Goal: Book appointment/travel/reservation

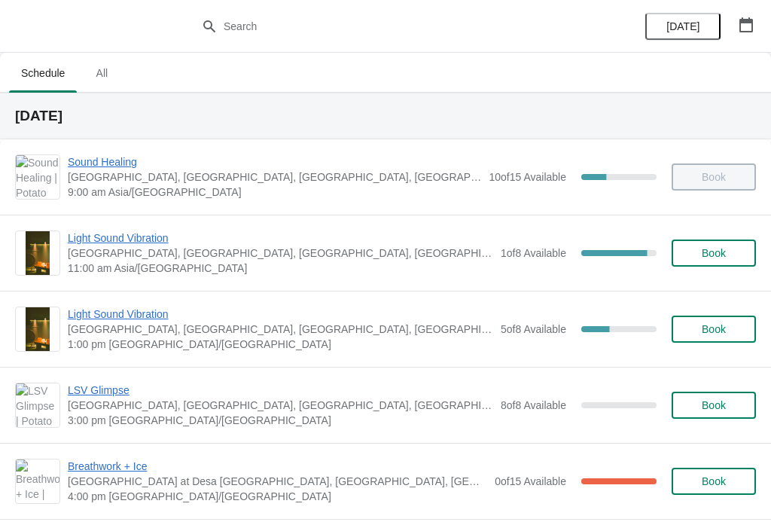
scroll to position [19, 0]
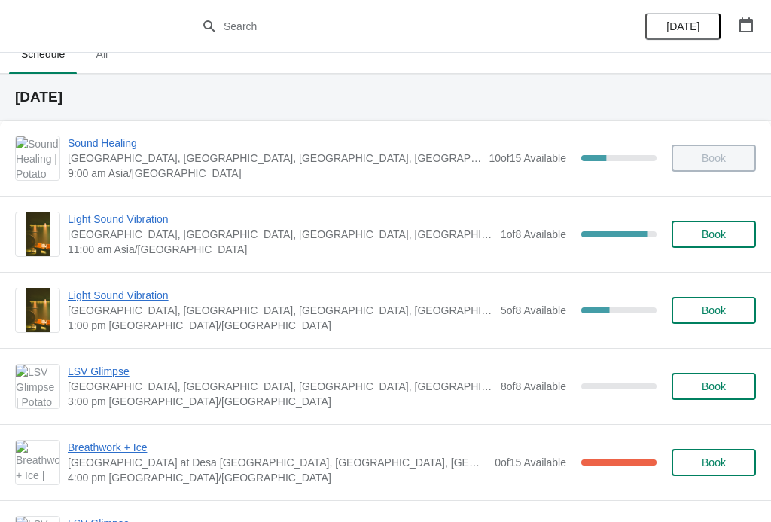
click at [712, 149] on div "Book" at bounding box center [706, 158] width 99 height 27
click at [700, 157] on div "Book" at bounding box center [706, 158] width 99 height 27
click at [504, 165] on div "10 of 15 Available" at bounding box center [528, 158] width 78 height 15
click at [105, 149] on span "Sound Healing" at bounding box center [274, 143] width 413 height 15
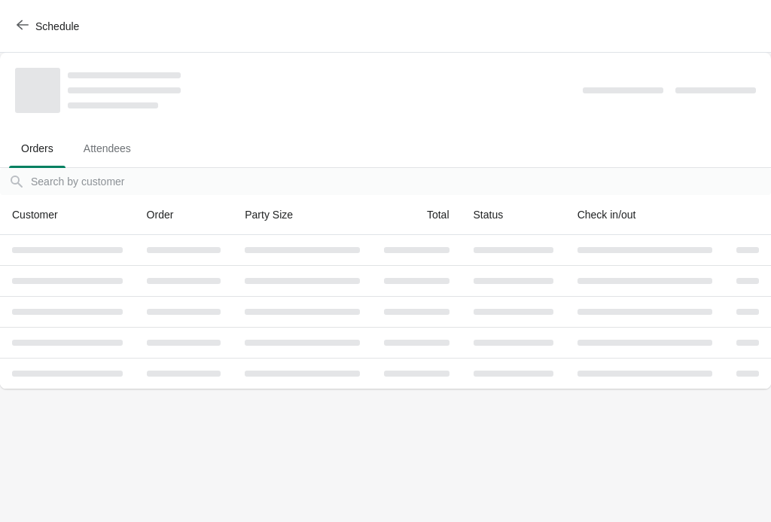
scroll to position [0, 0]
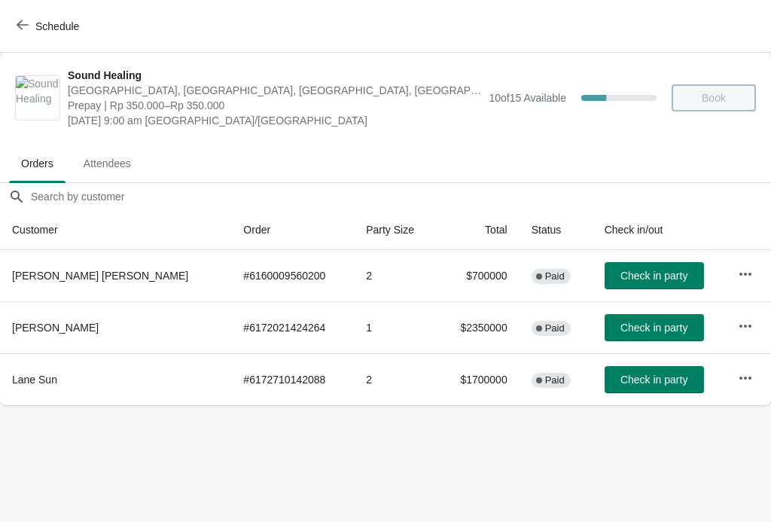
click at [638, 275] on span "Check in party" at bounding box center [653, 276] width 67 height 12
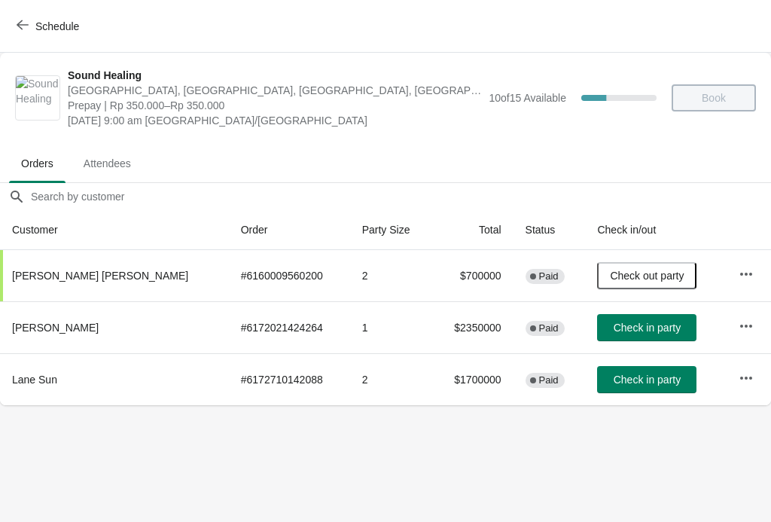
click at [633, 334] on span "Check in party" at bounding box center [647, 328] width 67 height 12
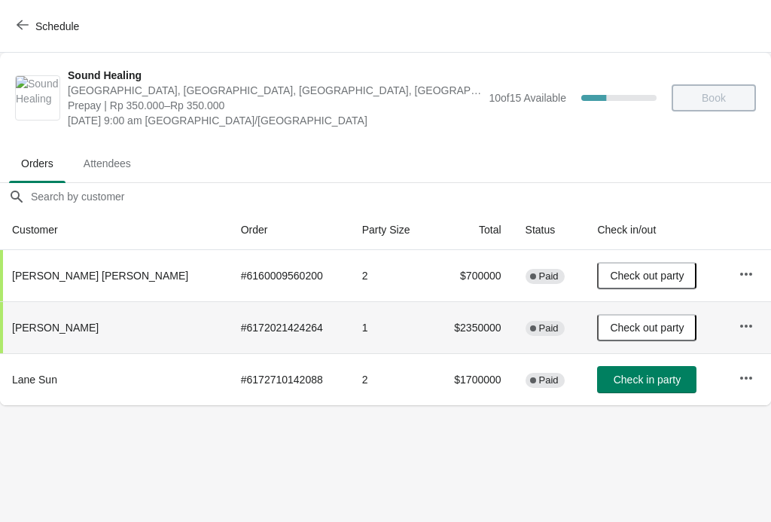
click at [630, 390] on button "Check in party" at bounding box center [646, 379] width 99 height 27
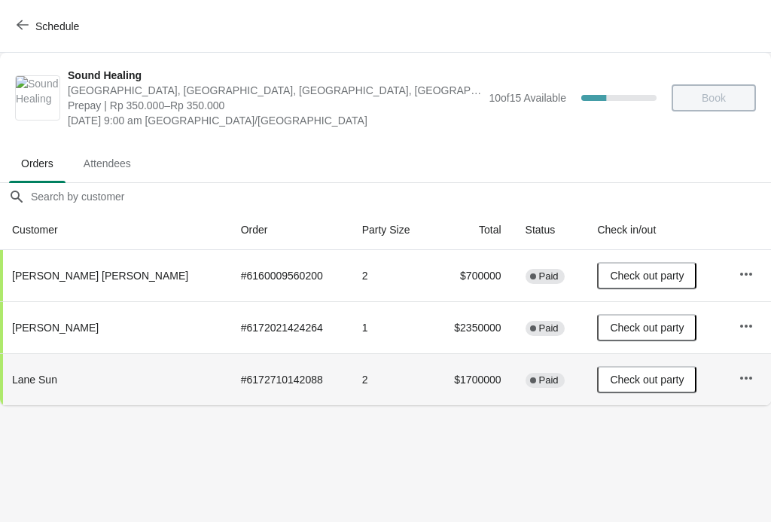
click at [28, 26] on icon "button" at bounding box center [23, 25] width 12 height 12
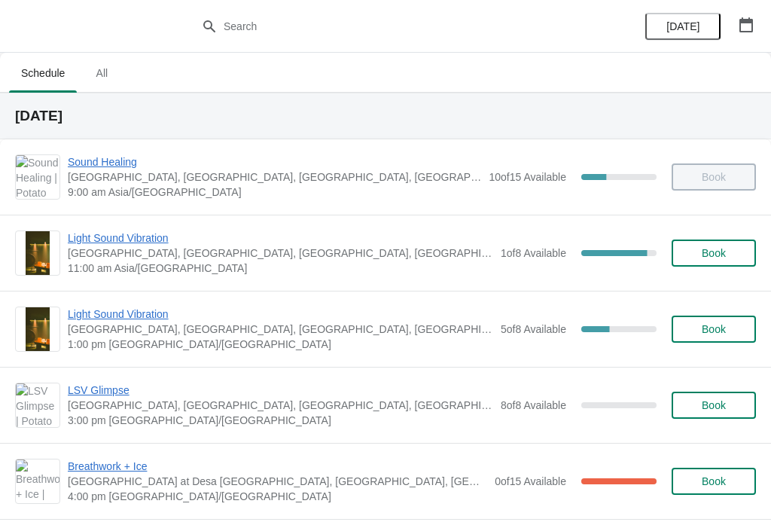
click at [95, 240] on span "Light Sound Vibration" at bounding box center [280, 237] width 425 height 15
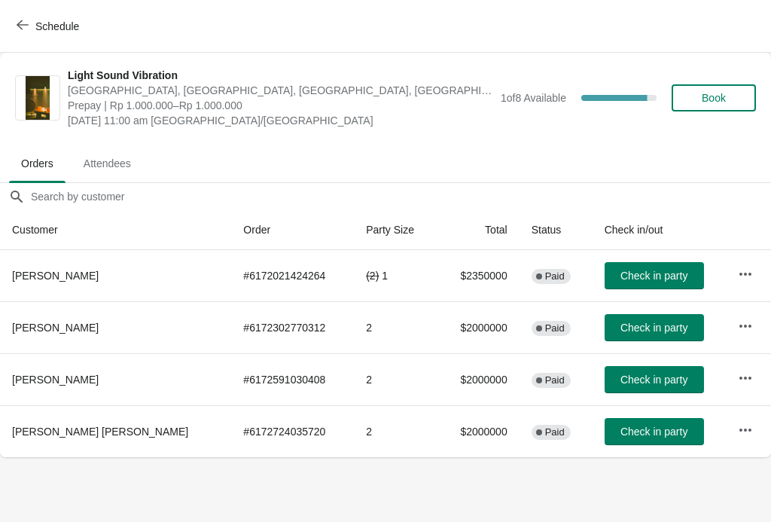
click at [30, 24] on span "Schedule" at bounding box center [49, 26] width 59 height 14
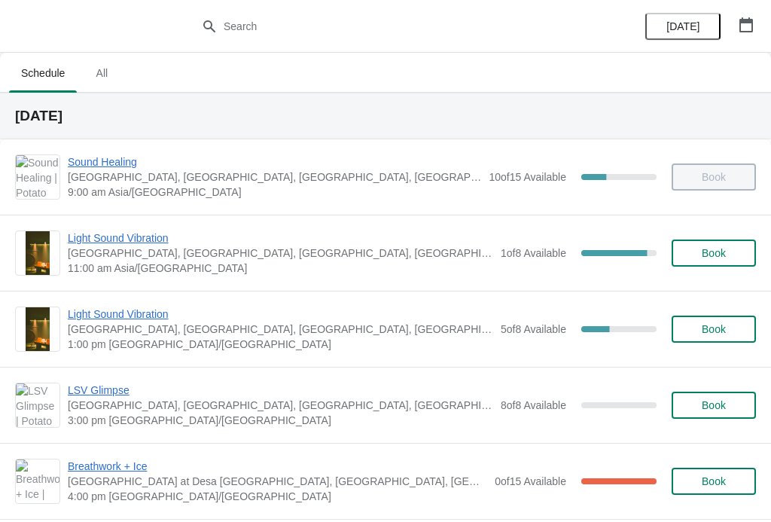
click at [98, 161] on span "Sound Healing" at bounding box center [274, 161] width 413 height 15
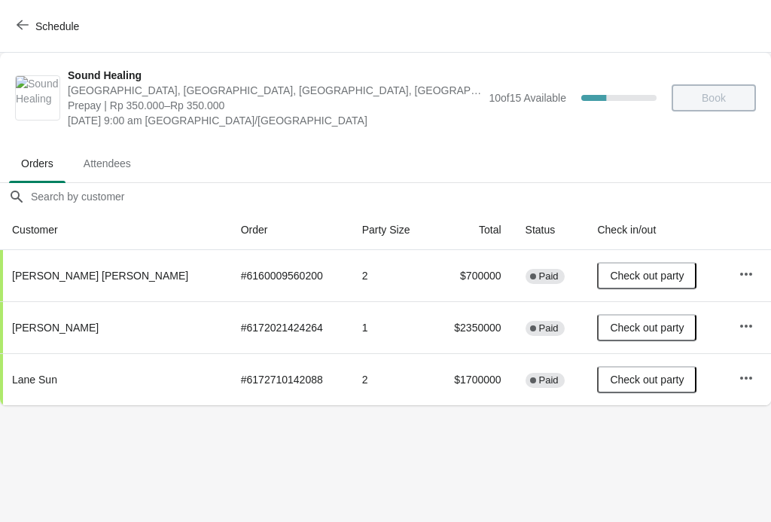
click at [22, 26] on icon "button" at bounding box center [23, 25] width 12 height 12
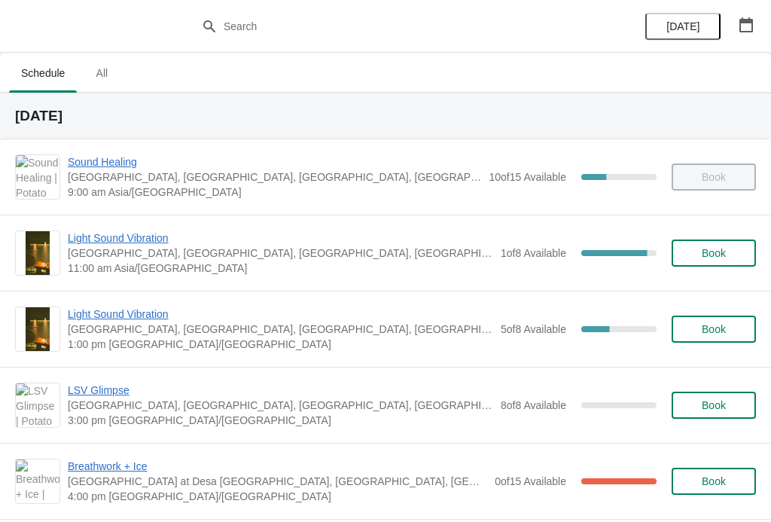
click at [102, 244] on span "Light Sound Vibration" at bounding box center [280, 237] width 425 height 15
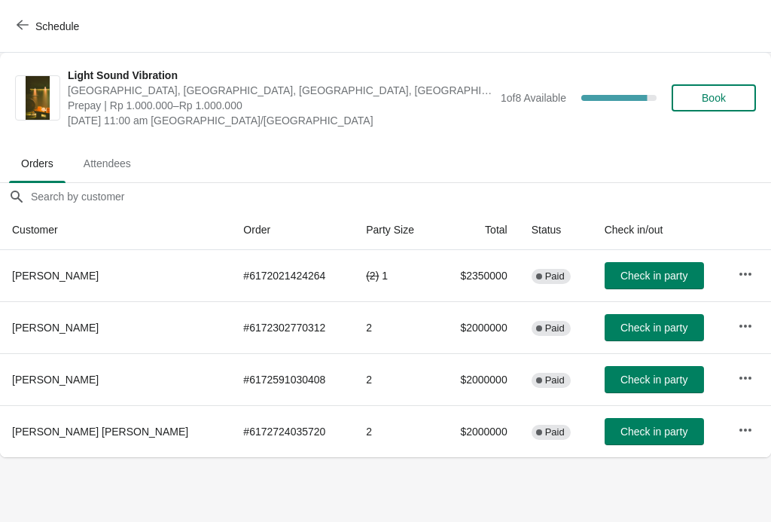
click at [8, 17] on button "Schedule" at bounding box center [50, 26] width 84 height 27
